Goal: Transaction & Acquisition: Obtain resource

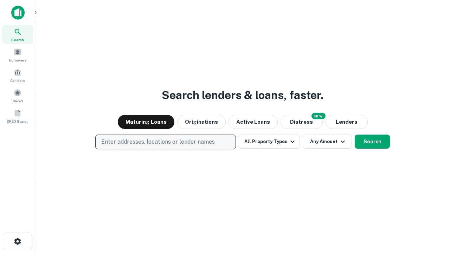
click at [165, 142] on p "Enter addresses, locations or lender names" at bounding box center [157, 142] width 113 height 8
type input "**********"
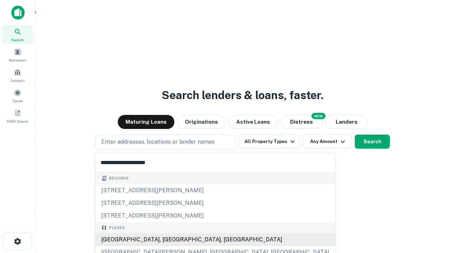
click at [168, 240] on div "Santa Monica, CA, USA" at bounding box center [215, 239] width 239 height 13
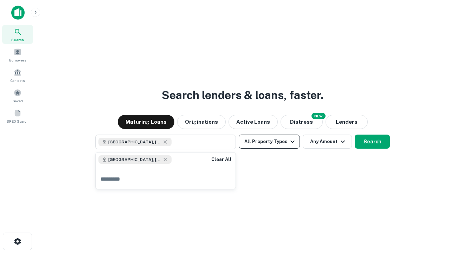
click at [269, 142] on button "All Property Types" at bounding box center [268, 142] width 61 height 14
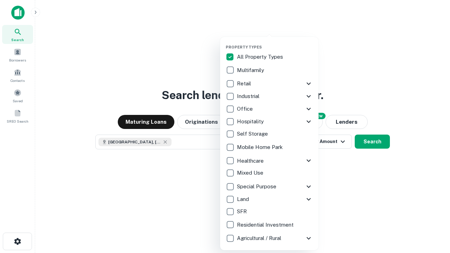
click at [275, 42] on button "button" at bounding box center [274, 42] width 98 height 0
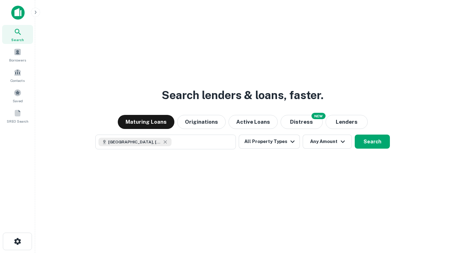
scroll to position [11, 0]
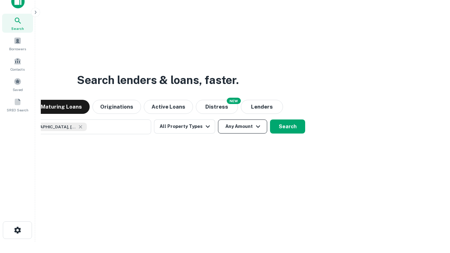
click at [218, 119] on button "Any Amount" at bounding box center [242, 126] width 49 height 14
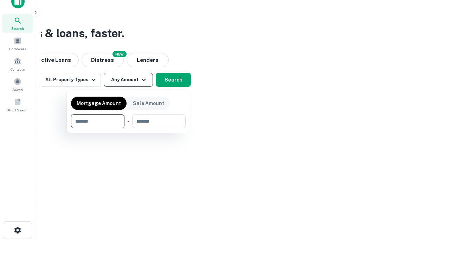
type input "*******"
click at [128, 128] on button "button" at bounding box center [128, 128] width 114 height 0
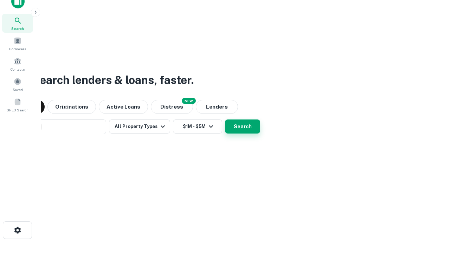
click at [225, 119] on button "Search" at bounding box center [242, 126] width 35 height 14
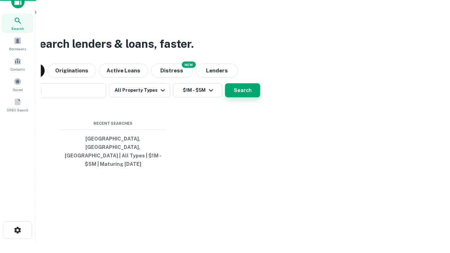
scroll to position [23, 199]
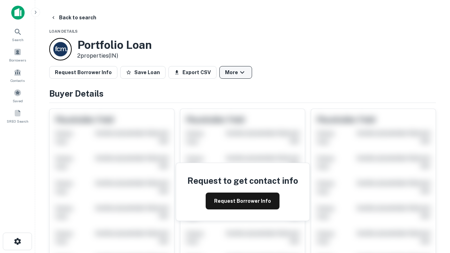
click at [235, 72] on button "More" at bounding box center [235, 72] width 33 height 13
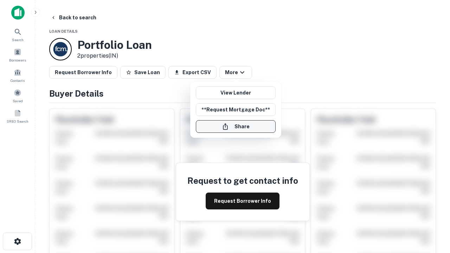
click at [235, 126] on button "Share" at bounding box center [236, 126] width 80 height 13
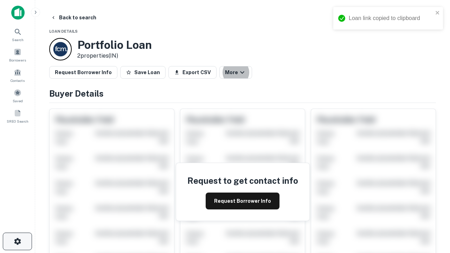
click at [17, 241] on icon "button" at bounding box center [17, 241] width 8 height 8
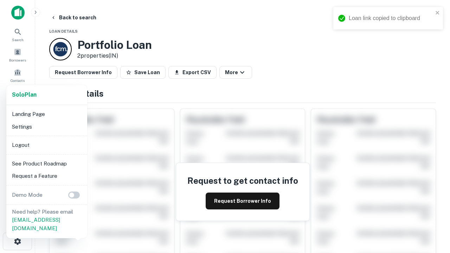
click at [46, 145] on li "Logout" at bounding box center [46, 145] width 75 height 13
